Goal: Task Accomplishment & Management: Manage account settings

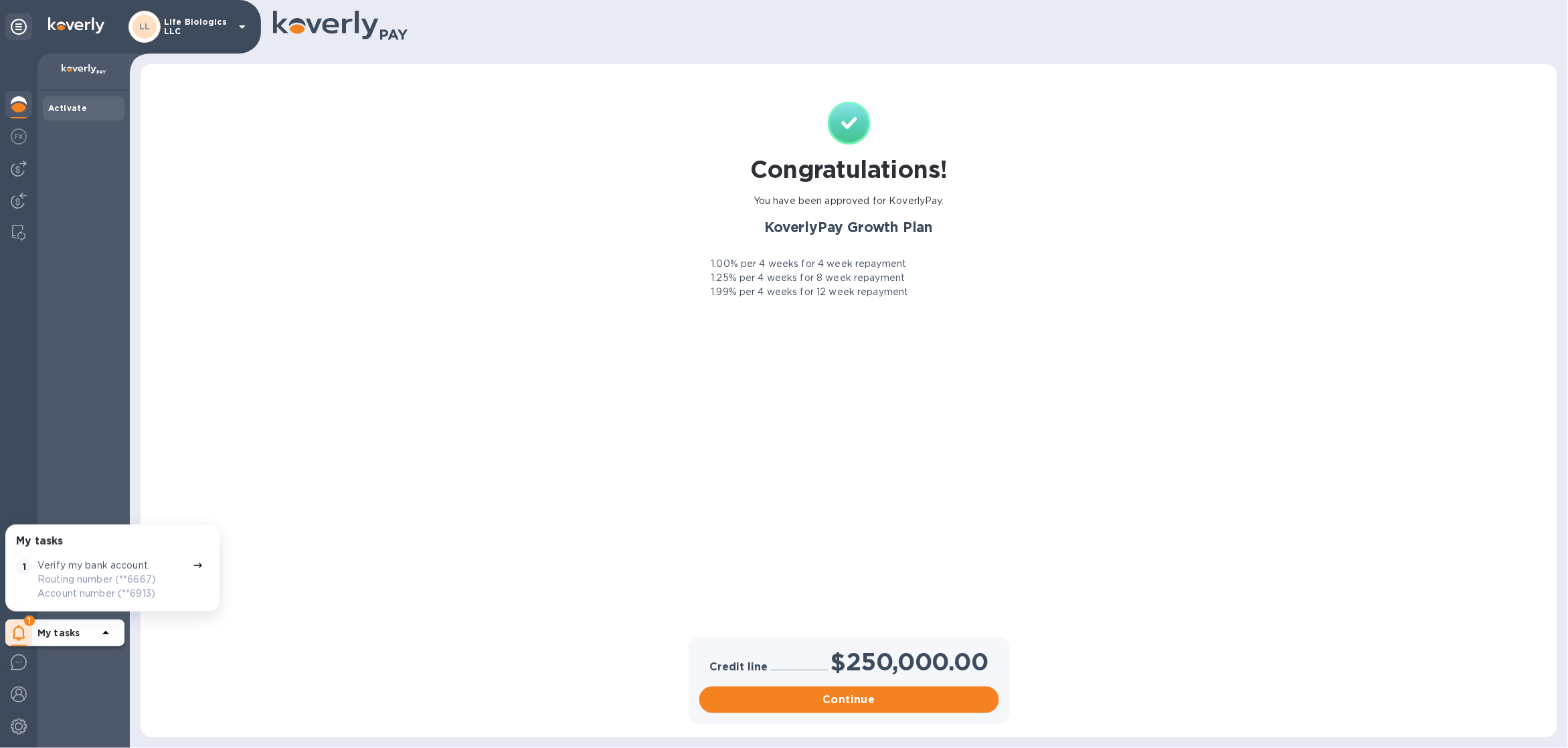
click at [152, 18] on div "LL" at bounding box center [145, 27] width 24 height 24
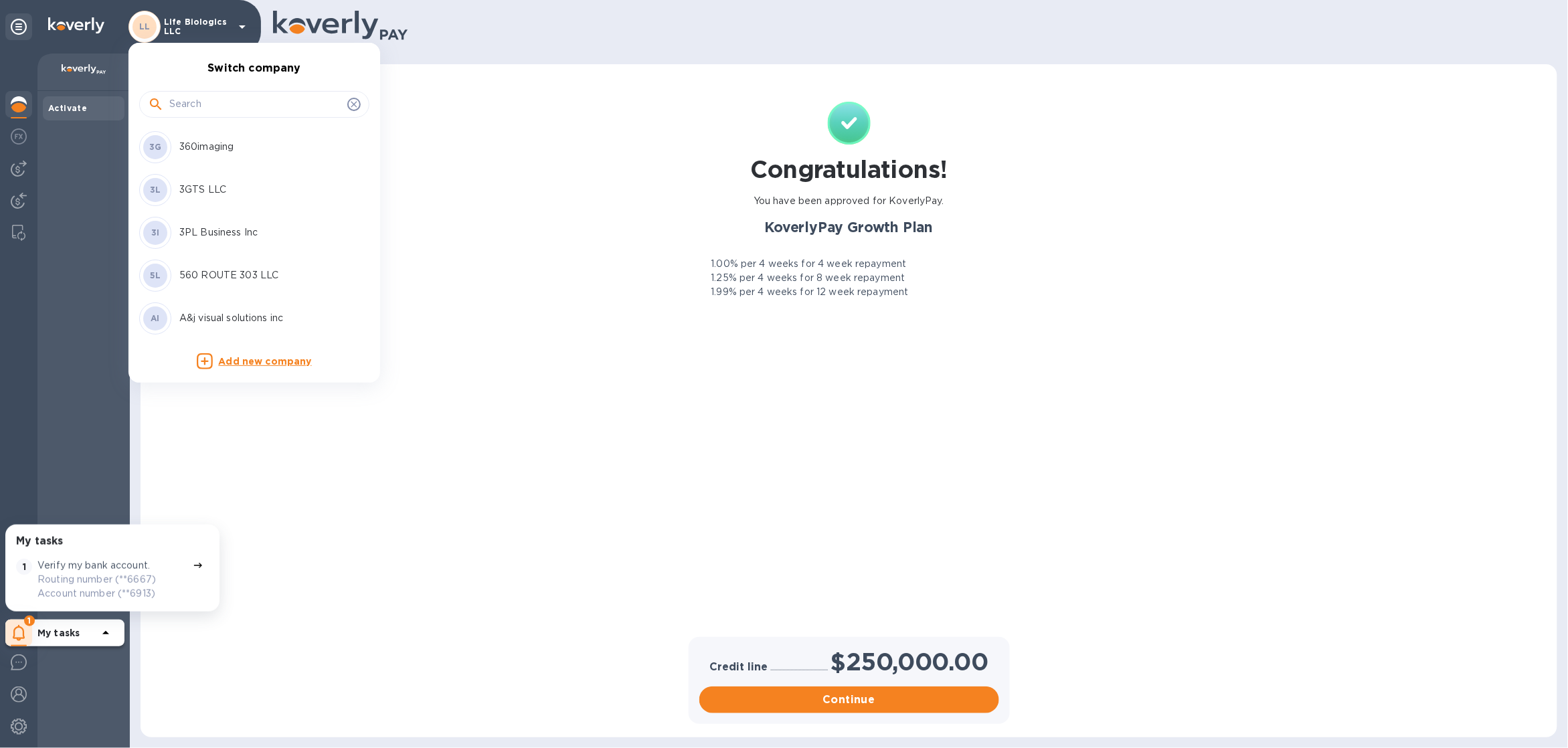
click at [212, 102] on input "text" at bounding box center [255, 104] width 173 height 20
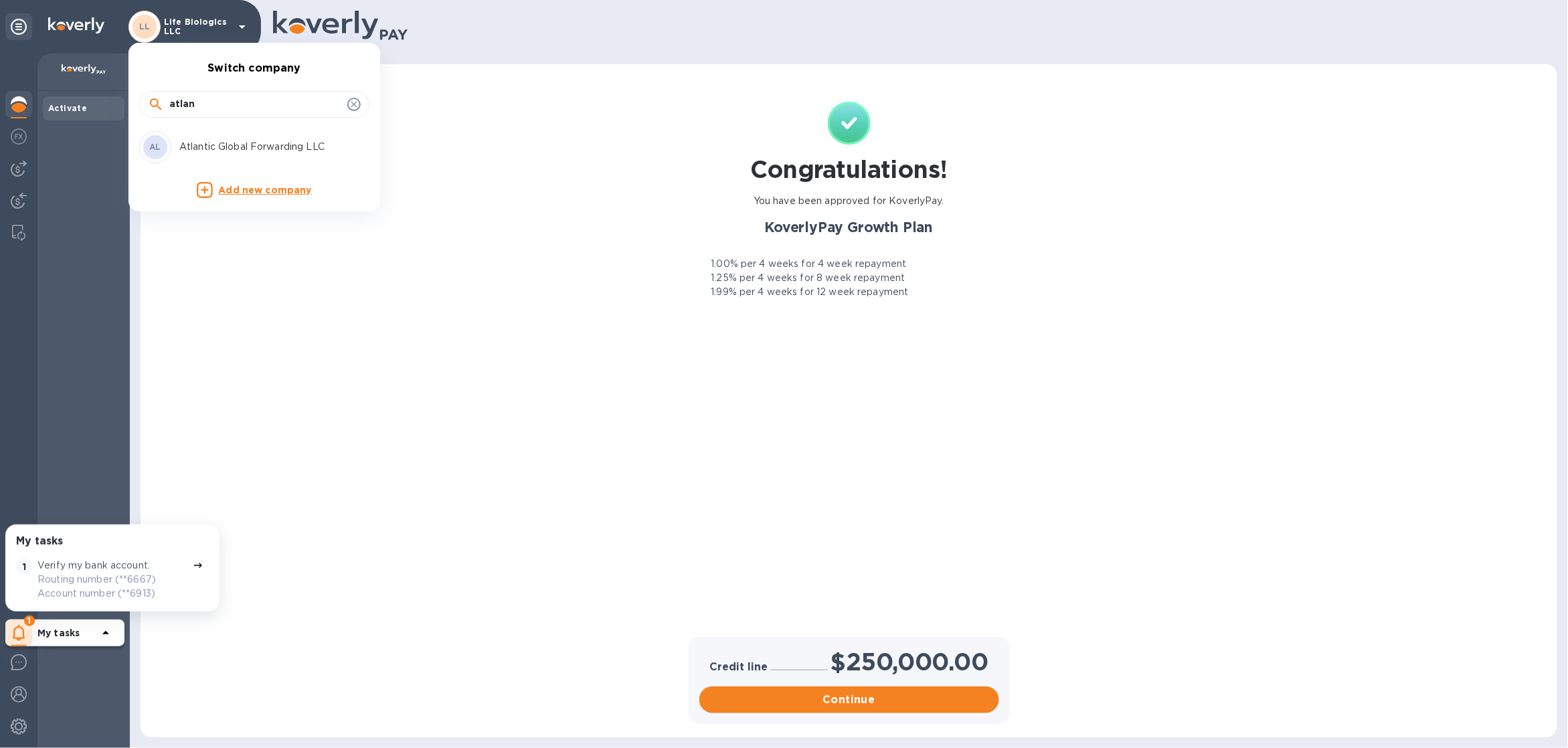
type input "atlan"
click at [214, 137] on div "AL Atlantic Global Forwarding LLC" at bounding box center [243, 147] width 208 height 32
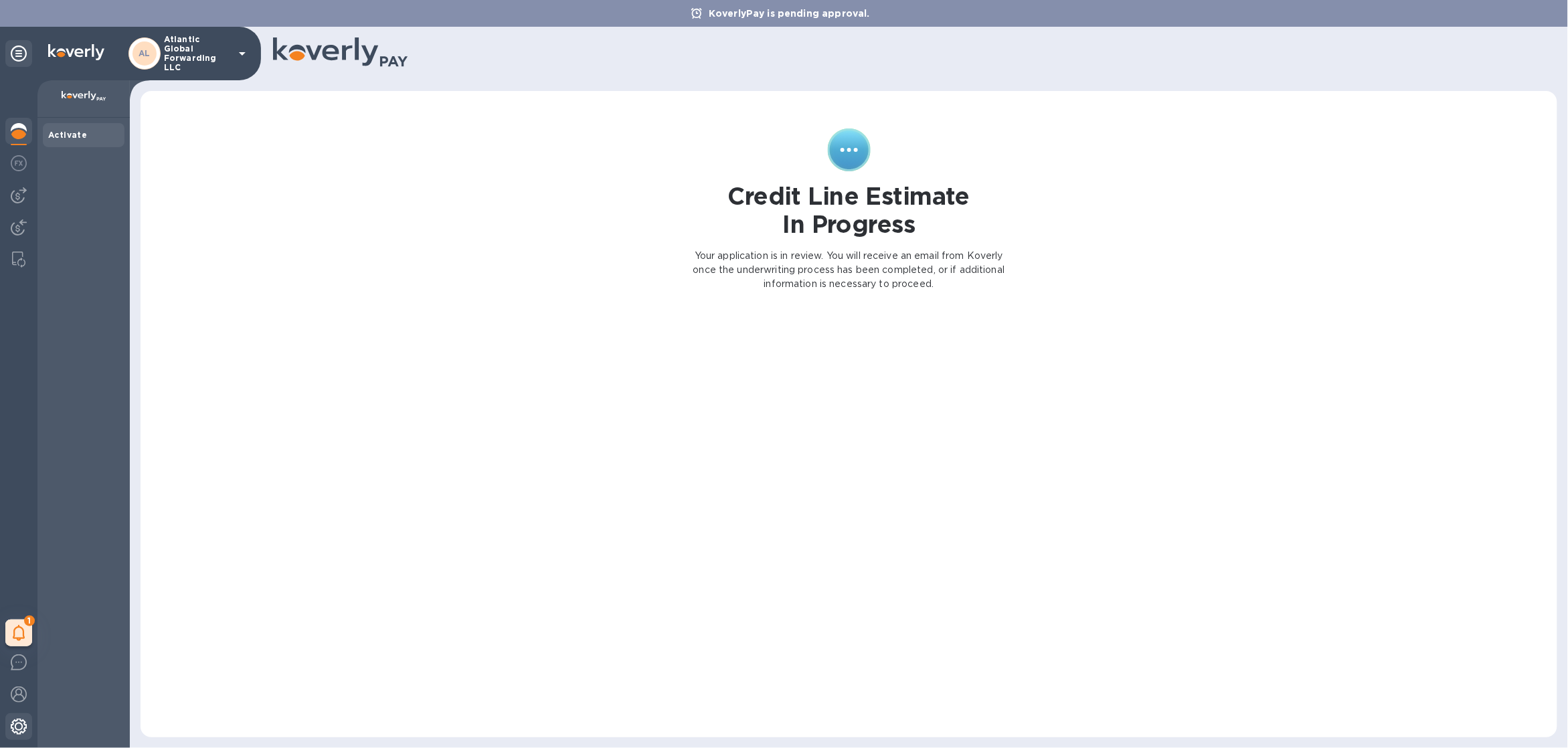
click at [11, 732] on img at bounding box center [18, 726] width 16 height 16
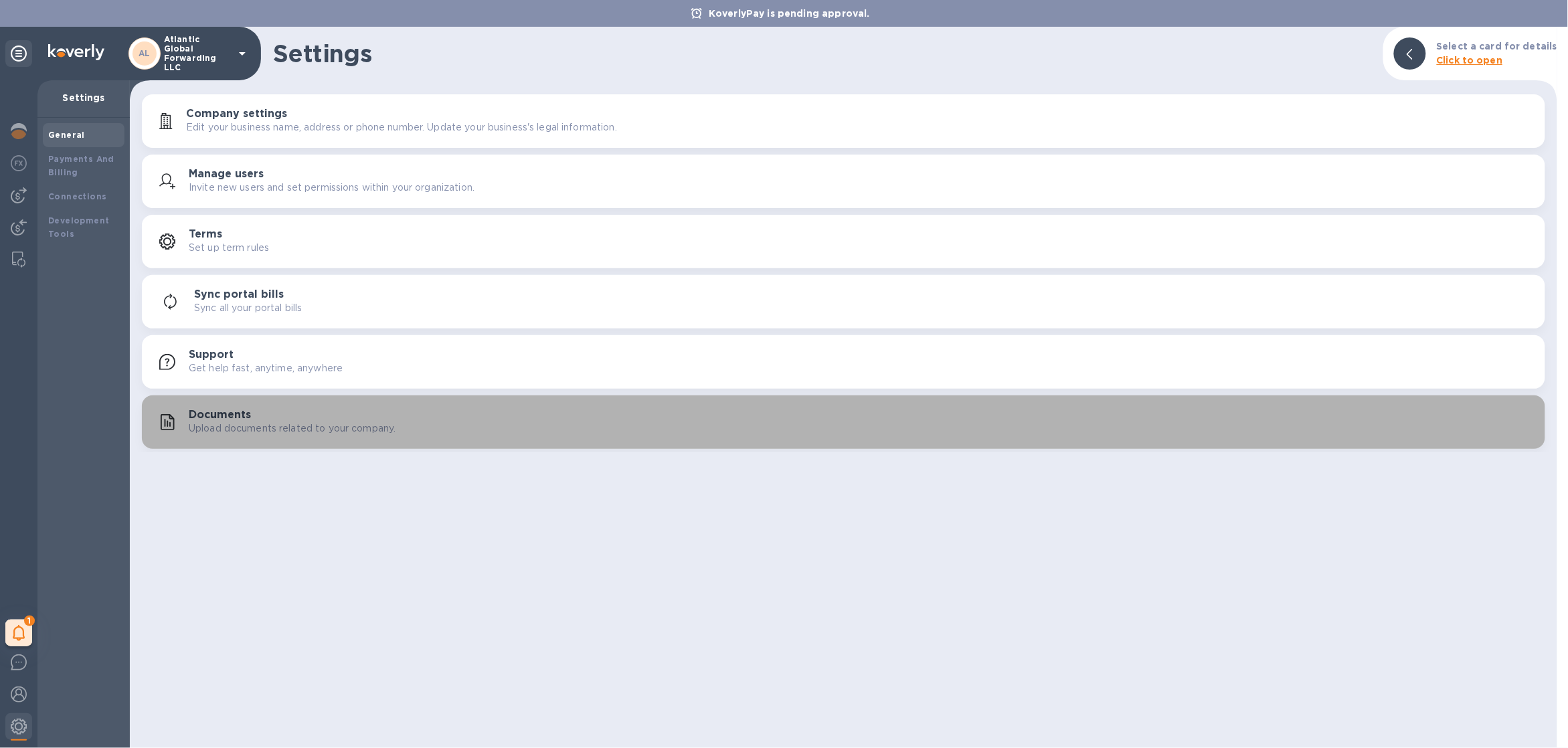
click at [211, 416] on h3 "Documents" at bounding box center [220, 415] width 63 height 13
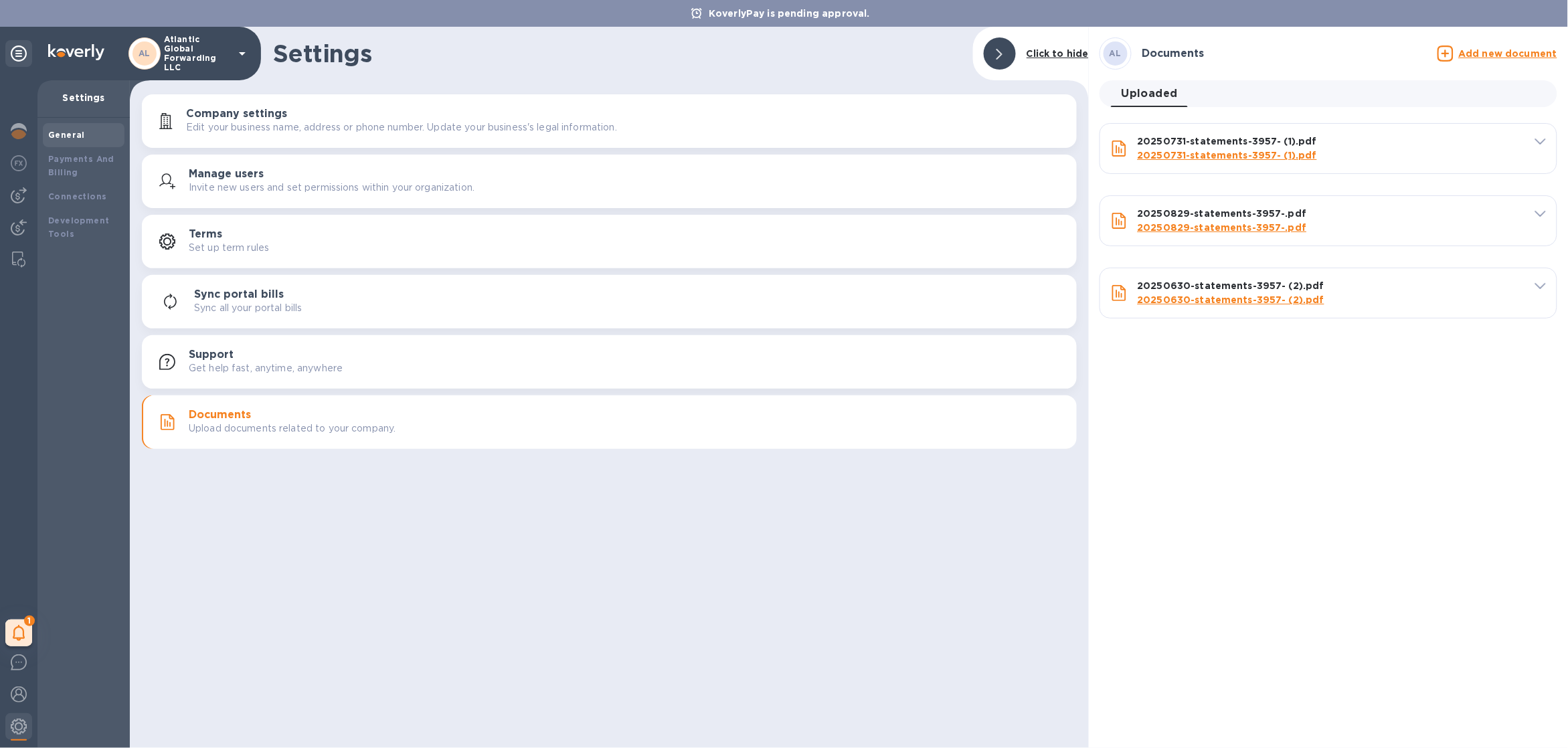
click at [1471, 55] on u "Add new document" at bounding box center [1507, 53] width 98 height 10
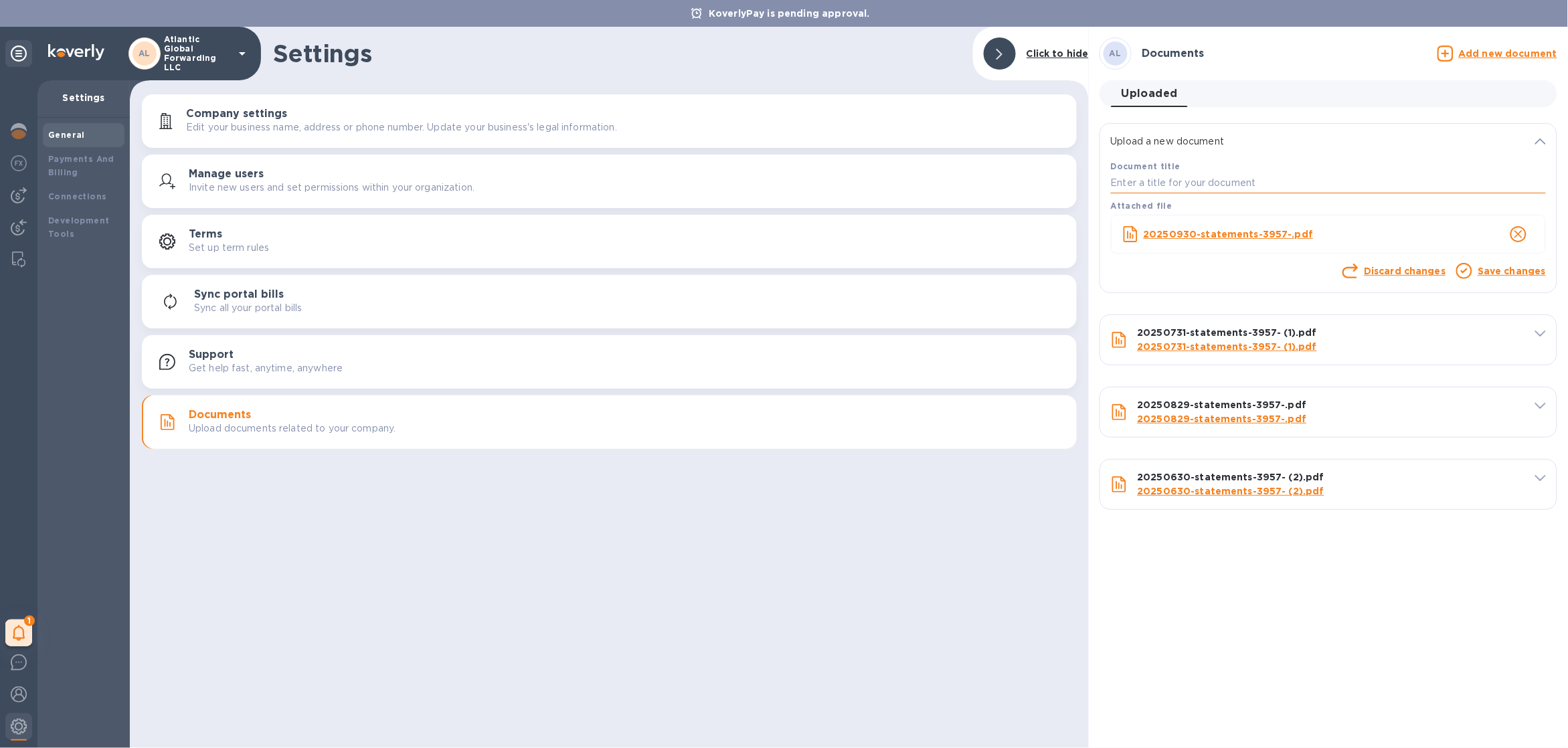
click at [1283, 185] on input "text" at bounding box center [1328, 182] width 435 height 20
type input "sept"
click at [1522, 268] on link "Save changes" at bounding box center [1511, 270] width 68 height 10
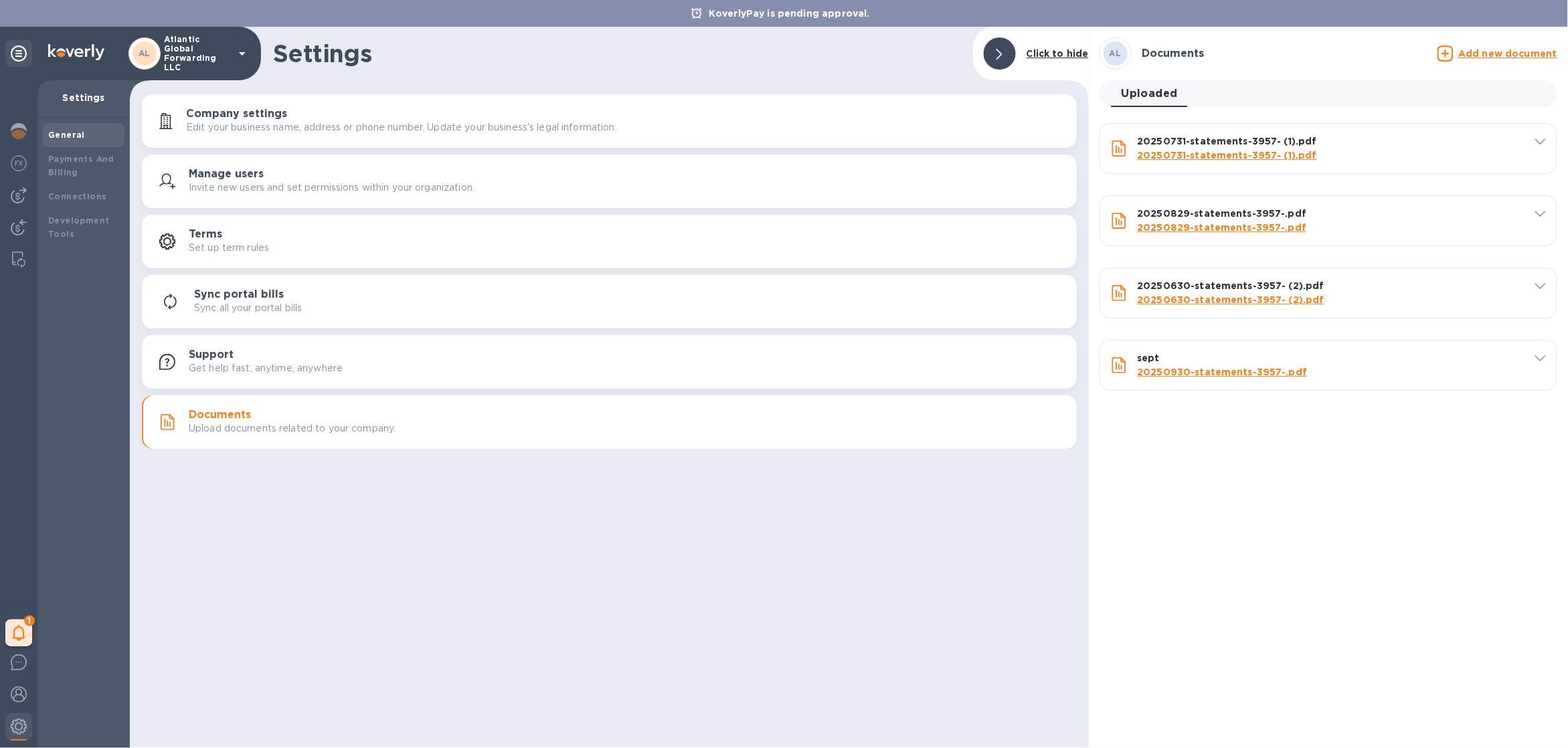
click at [196, 44] on p "Atlantic Global Forwarding LLC" at bounding box center [197, 53] width 67 height 37
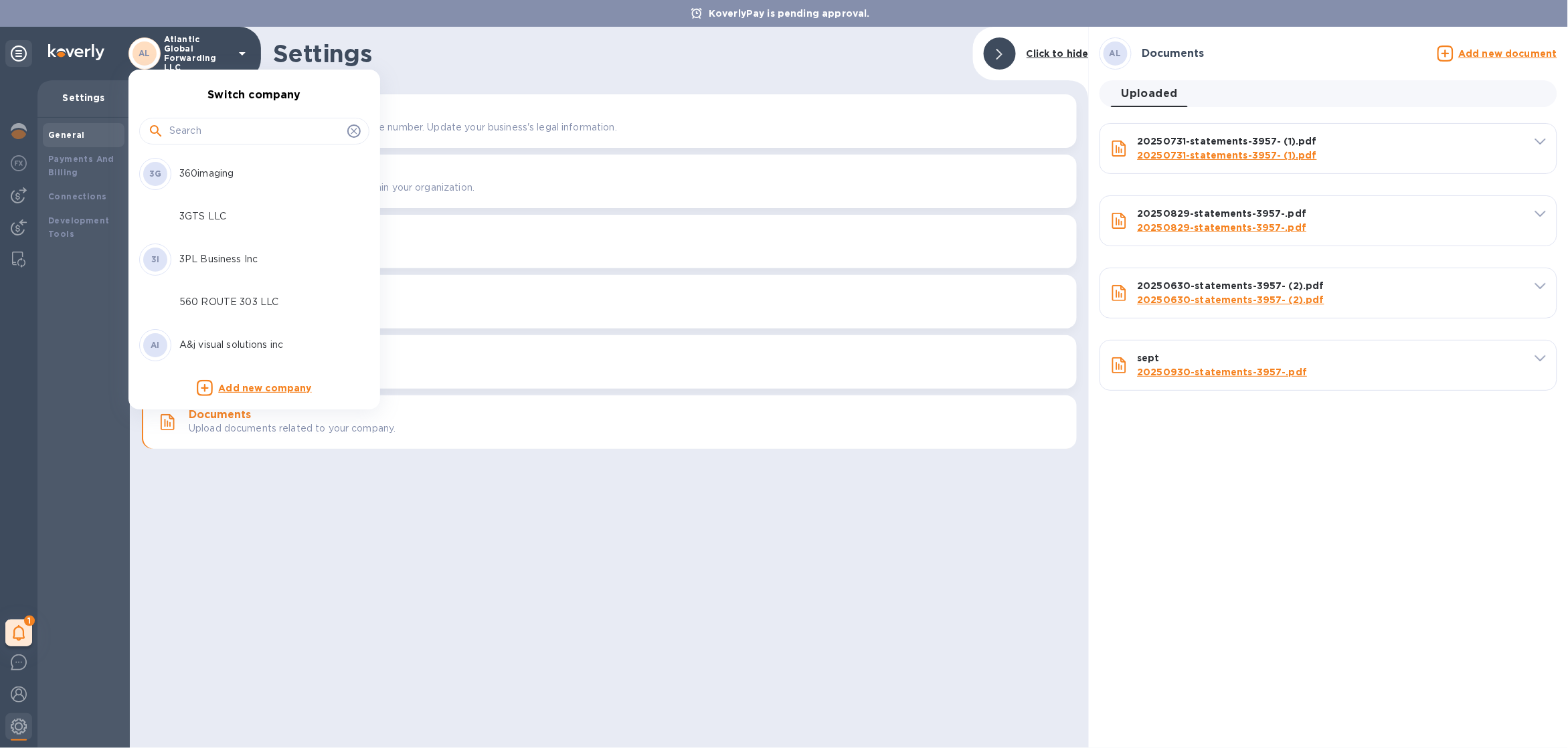
click at [225, 131] on input "text" at bounding box center [255, 131] width 173 height 20
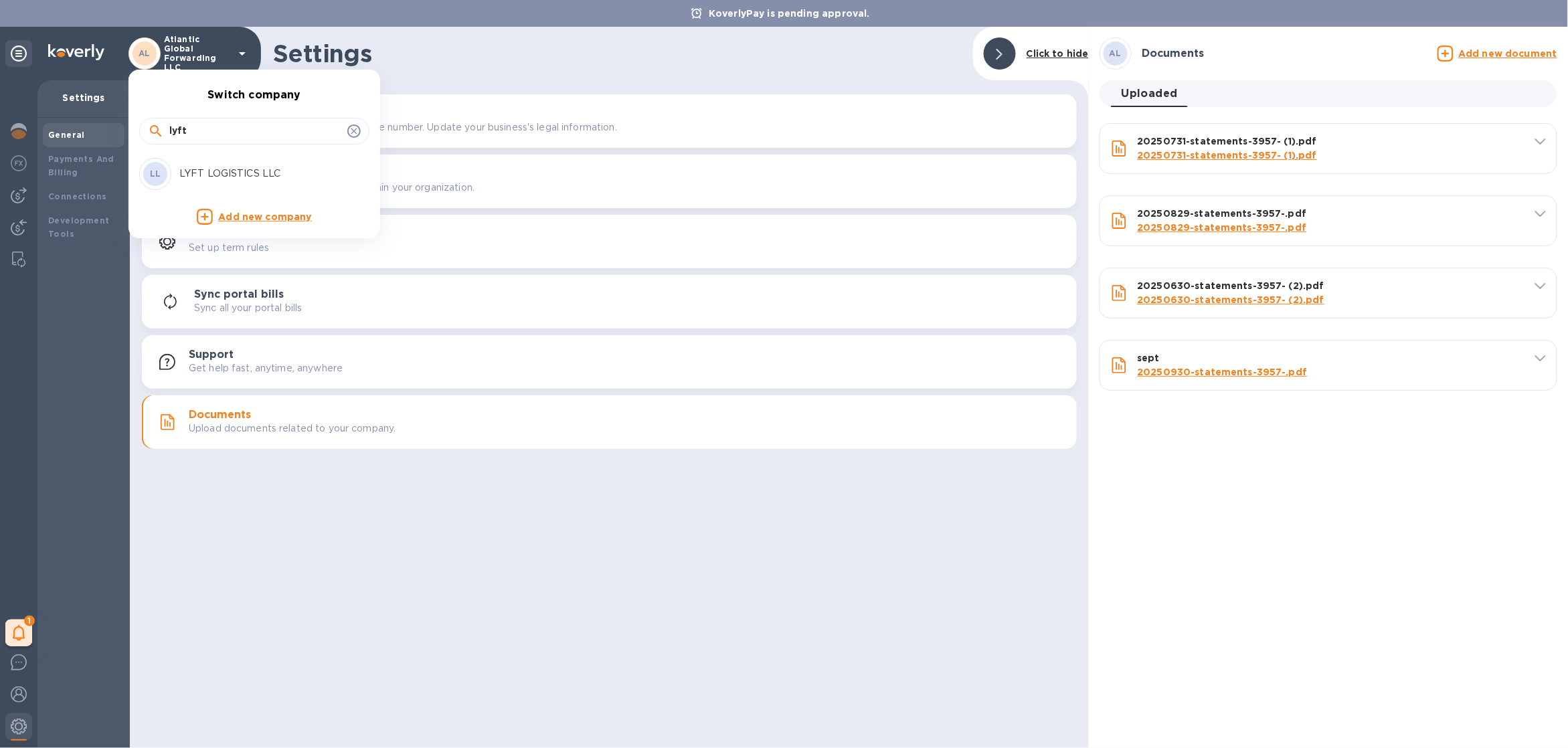
type input "lyft"
click at [205, 172] on p "LYFT LOGISTICS LLC" at bounding box center [264, 173] width 168 height 14
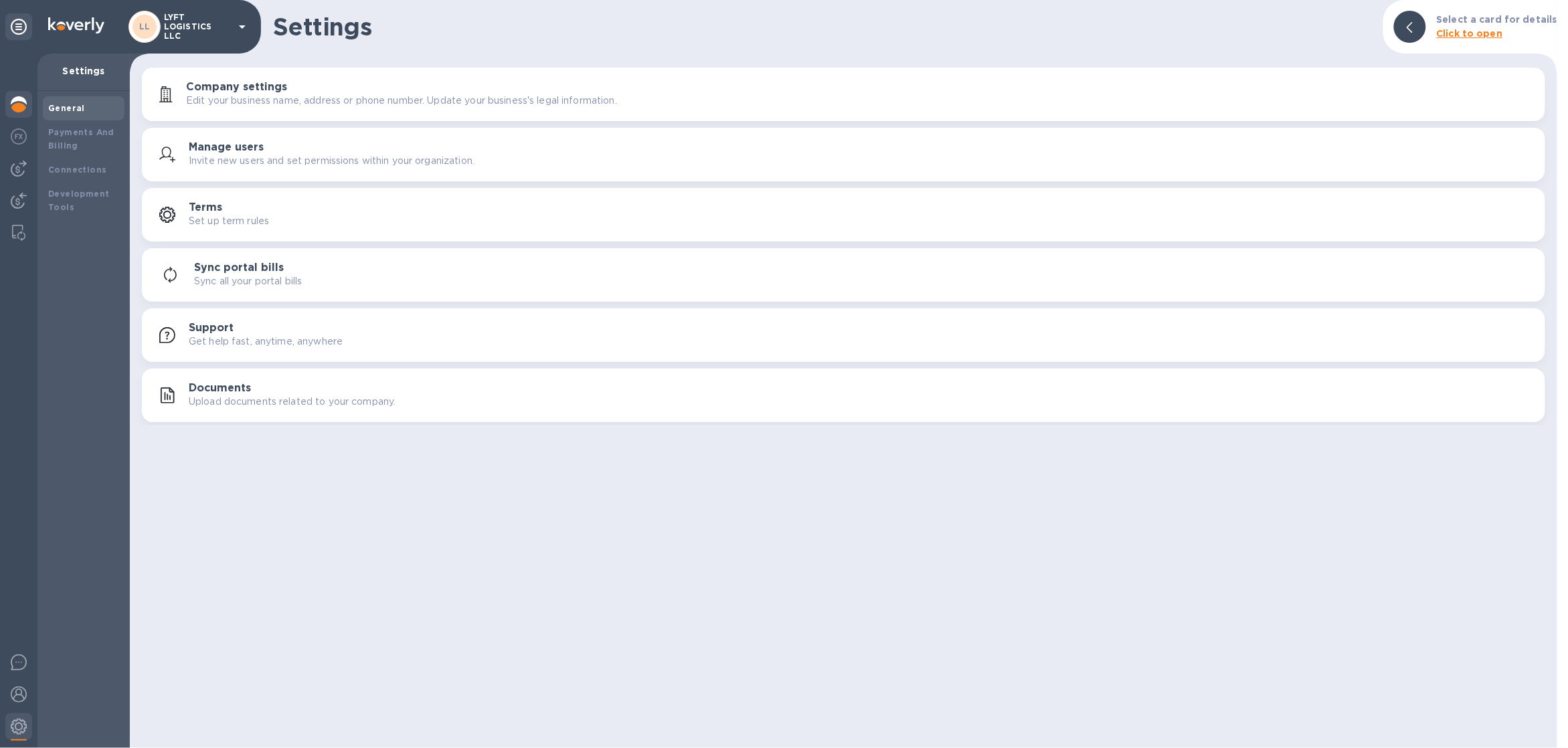
click at [24, 111] on img at bounding box center [18, 104] width 16 height 16
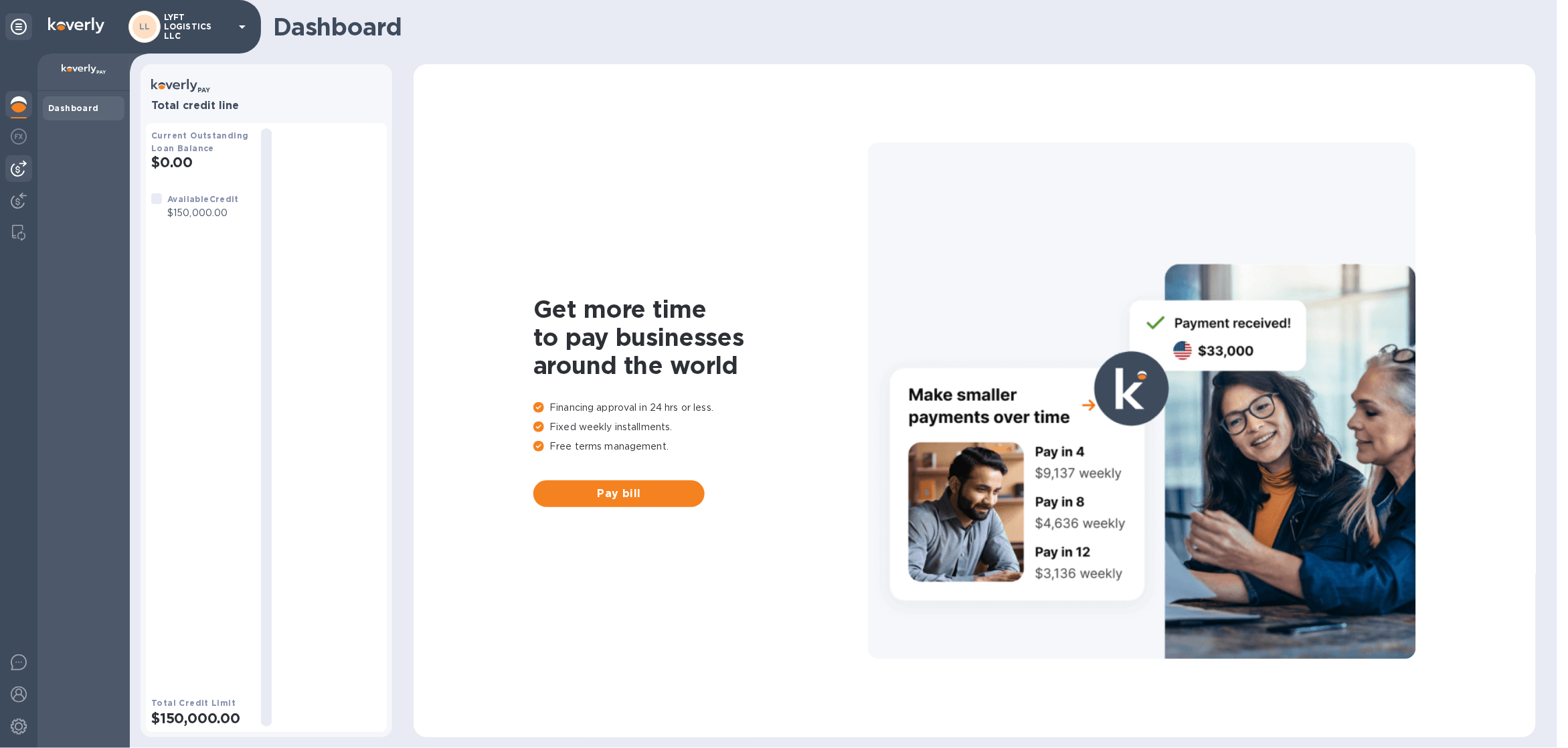
click at [16, 180] on div at bounding box center [19, 168] width 27 height 27
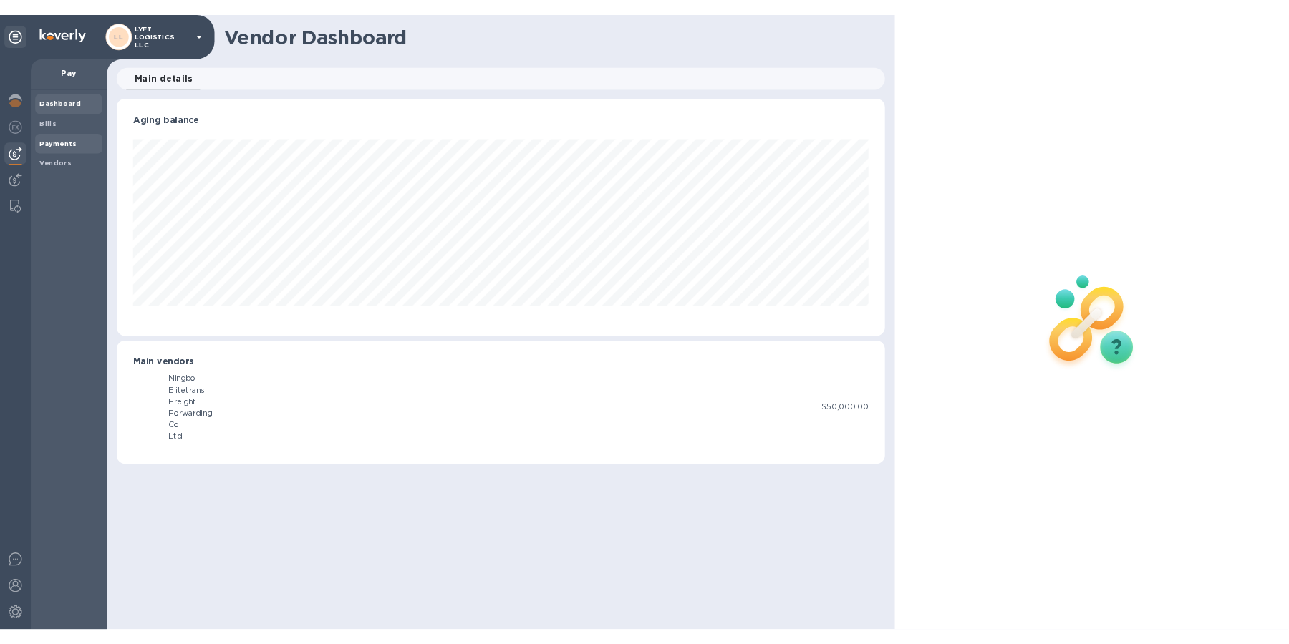
scroll to position [309, 1000]
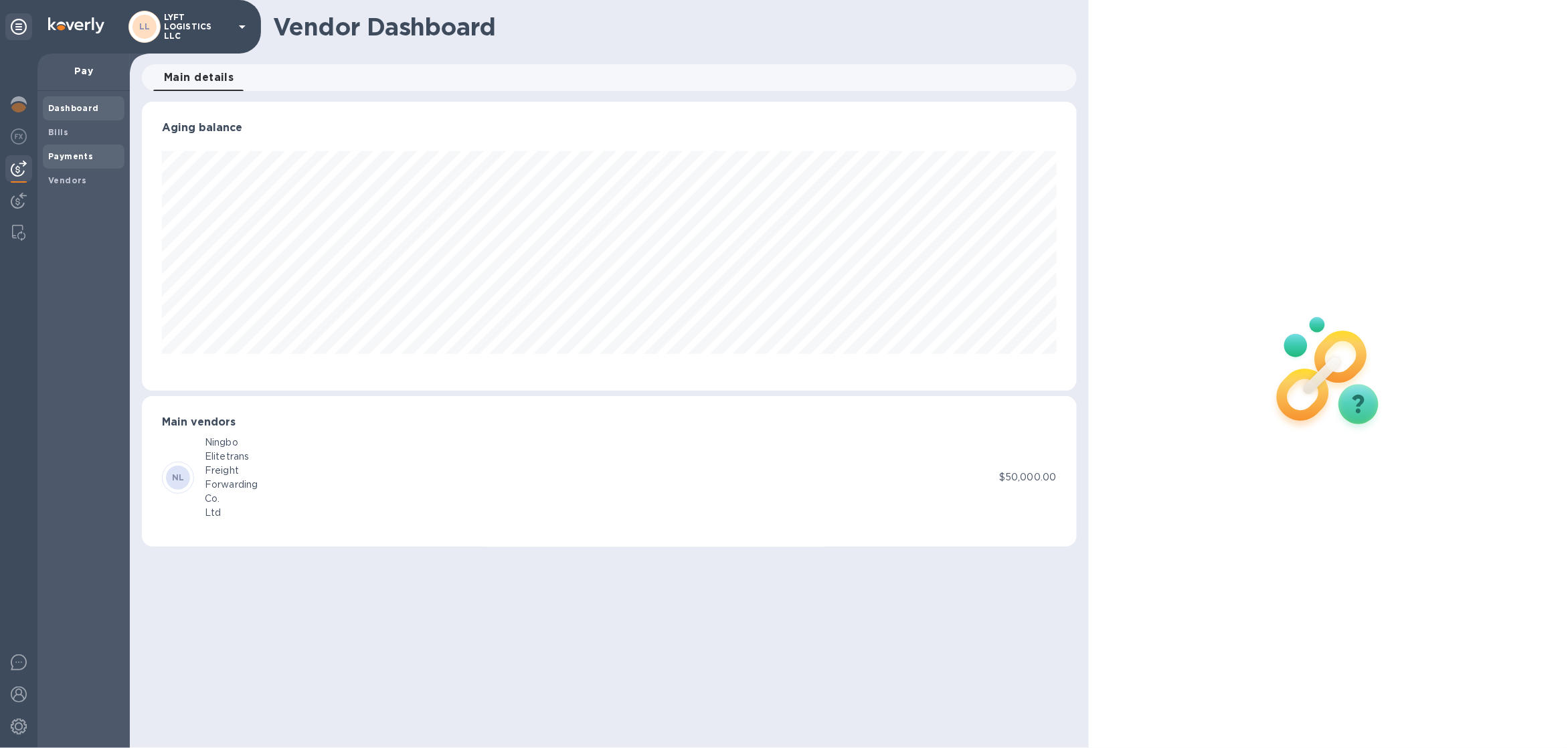
click at [83, 155] on b "Payments" at bounding box center [71, 156] width 45 height 10
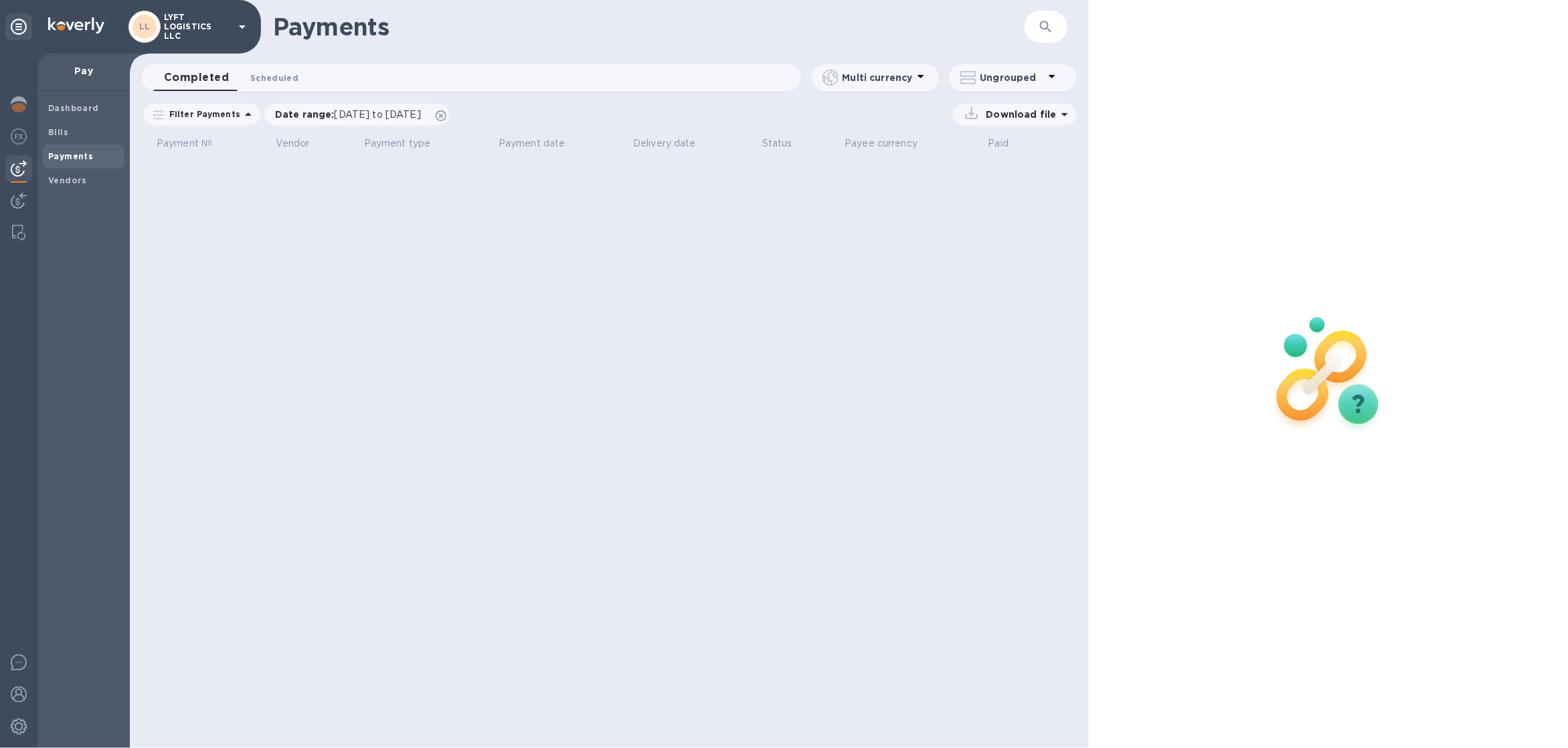
click at [274, 77] on span "Scheduled 0" at bounding box center [275, 78] width 49 height 14
click at [447, 109] on span at bounding box center [440, 114] width 10 height 10
click at [174, 91] on div "Completed 0 Scheduled 0 Multi currency Ungrouped" at bounding box center [609, 80] width 959 height 32
click at [176, 86] on button "Completed 0" at bounding box center [189, 78] width 72 height 27
click at [8, 106] on div at bounding box center [19, 106] width 27 height 30
